Goal: Task Accomplishment & Management: Manage account settings

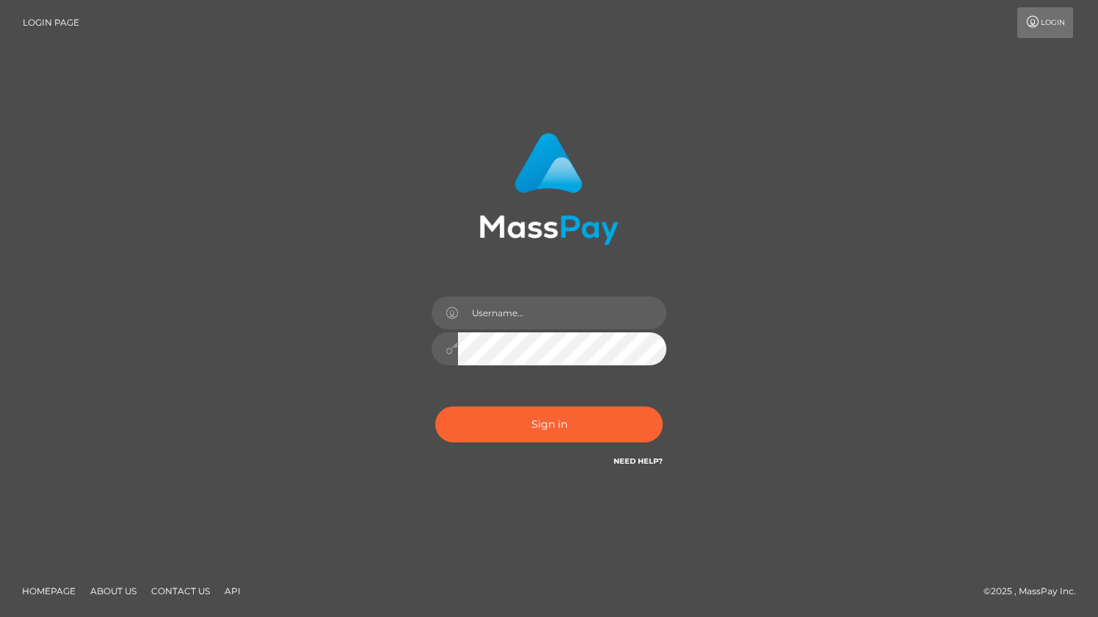
click at [778, 330] on div "Sign in" at bounding box center [549, 308] width 836 height 373
click at [516, 315] on input "text" at bounding box center [562, 312] width 208 height 33
type input "[DOMAIN_NAME]"
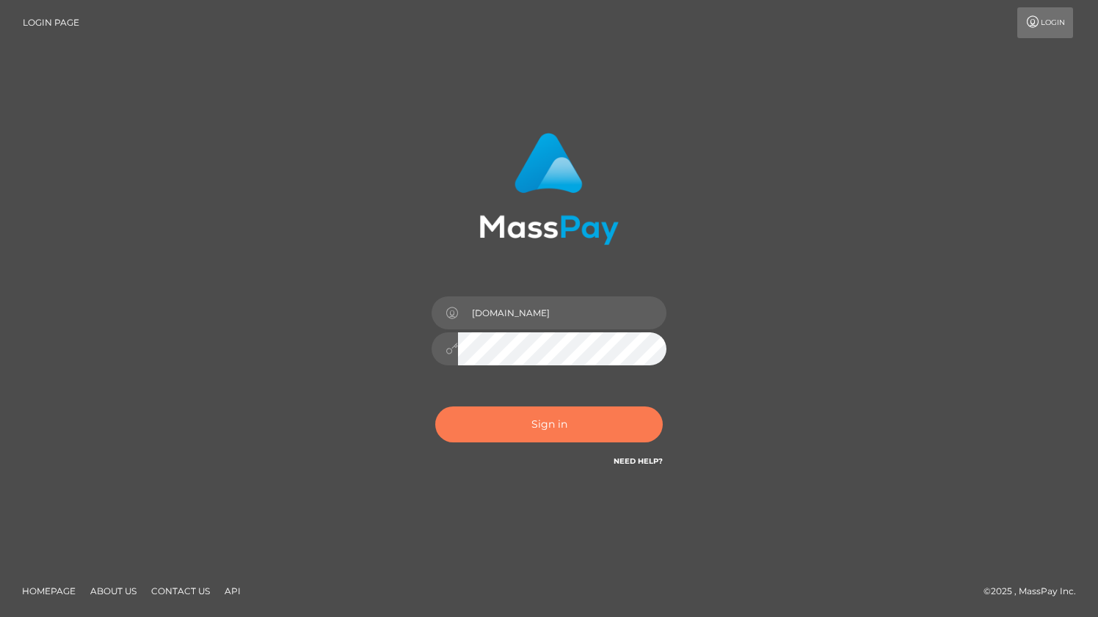
click at [568, 428] on button "Sign in" at bounding box center [548, 424] width 227 height 36
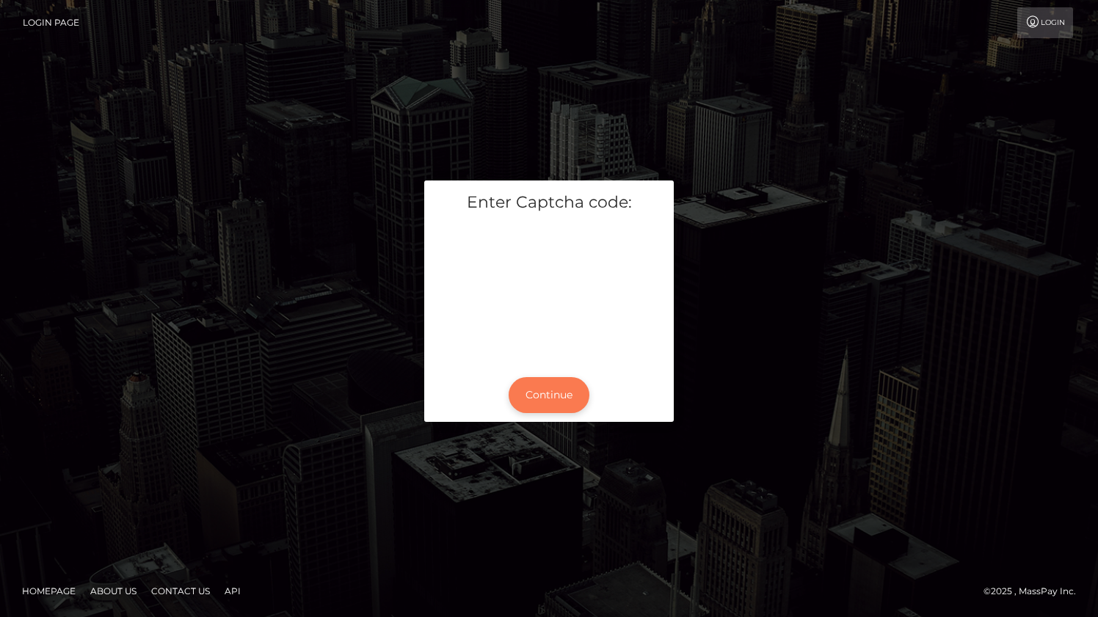
click at [558, 391] on button "Continue" at bounding box center [548, 395] width 81 height 36
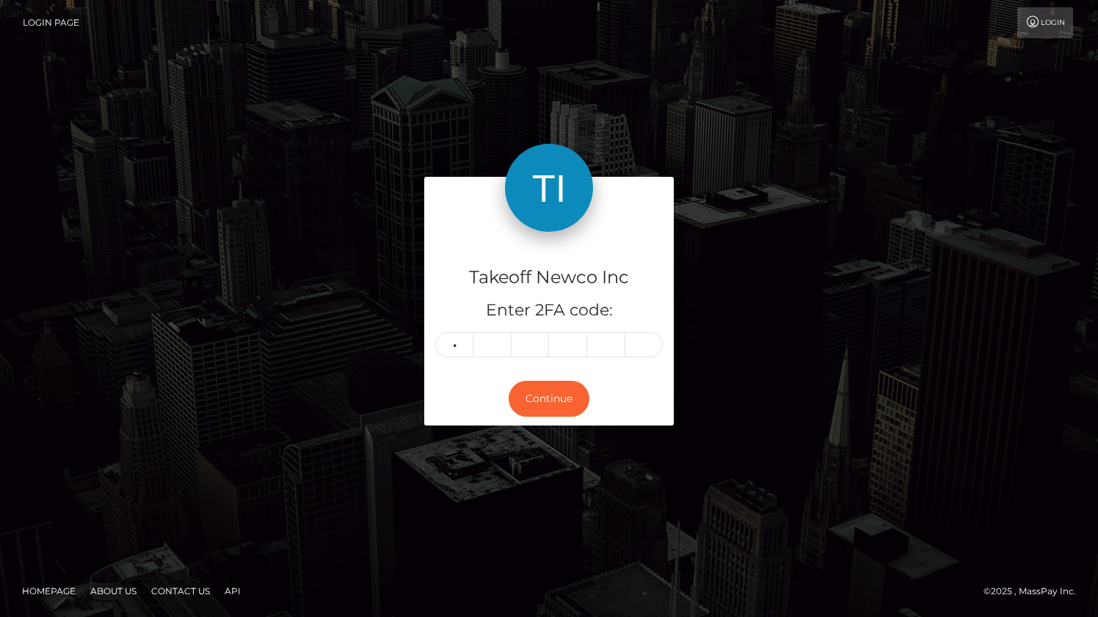
type input "0"
type input "7"
type input "8"
type input "5"
type input "4"
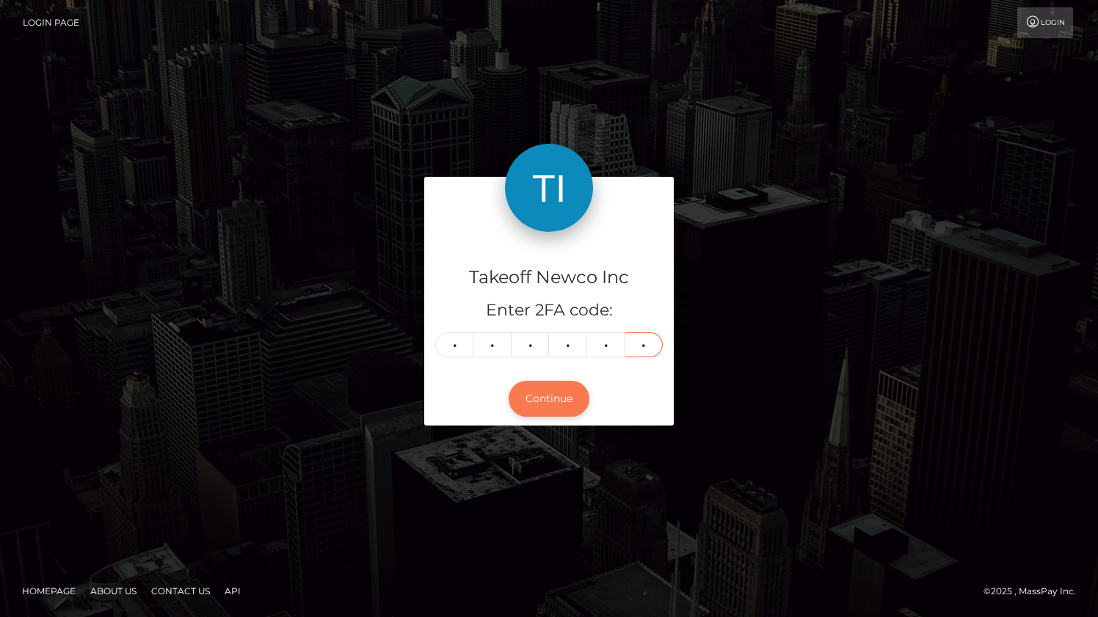
type input "9"
click at [561, 384] on button "Continue" at bounding box center [548, 399] width 81 height 36
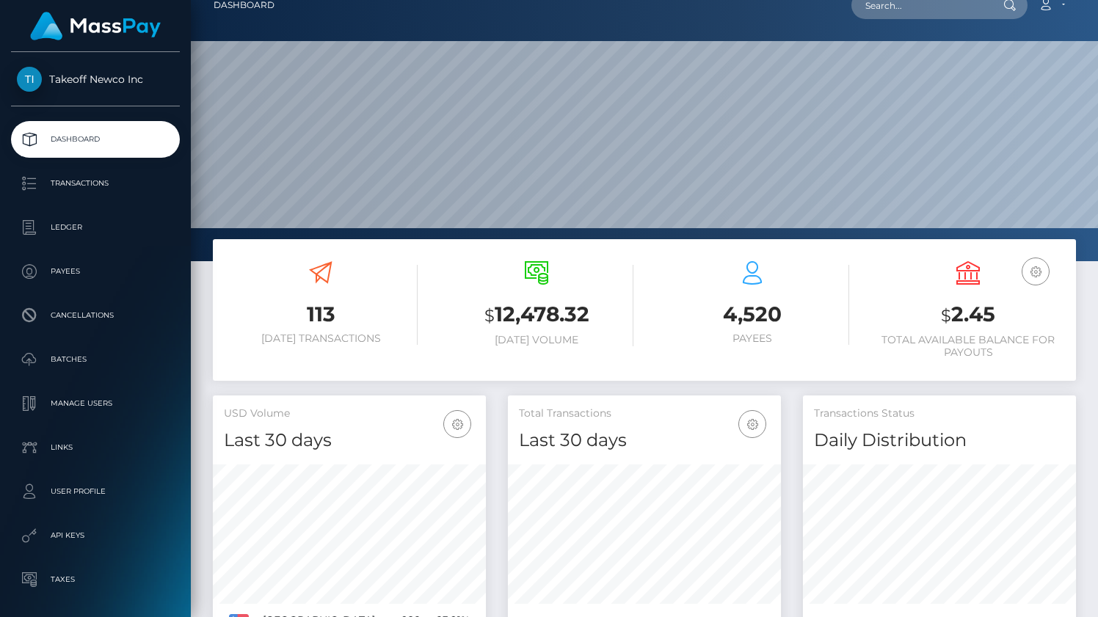
scroll to position [260, 273]
